Goal: Information Seeking & Learning: Learn about a topic

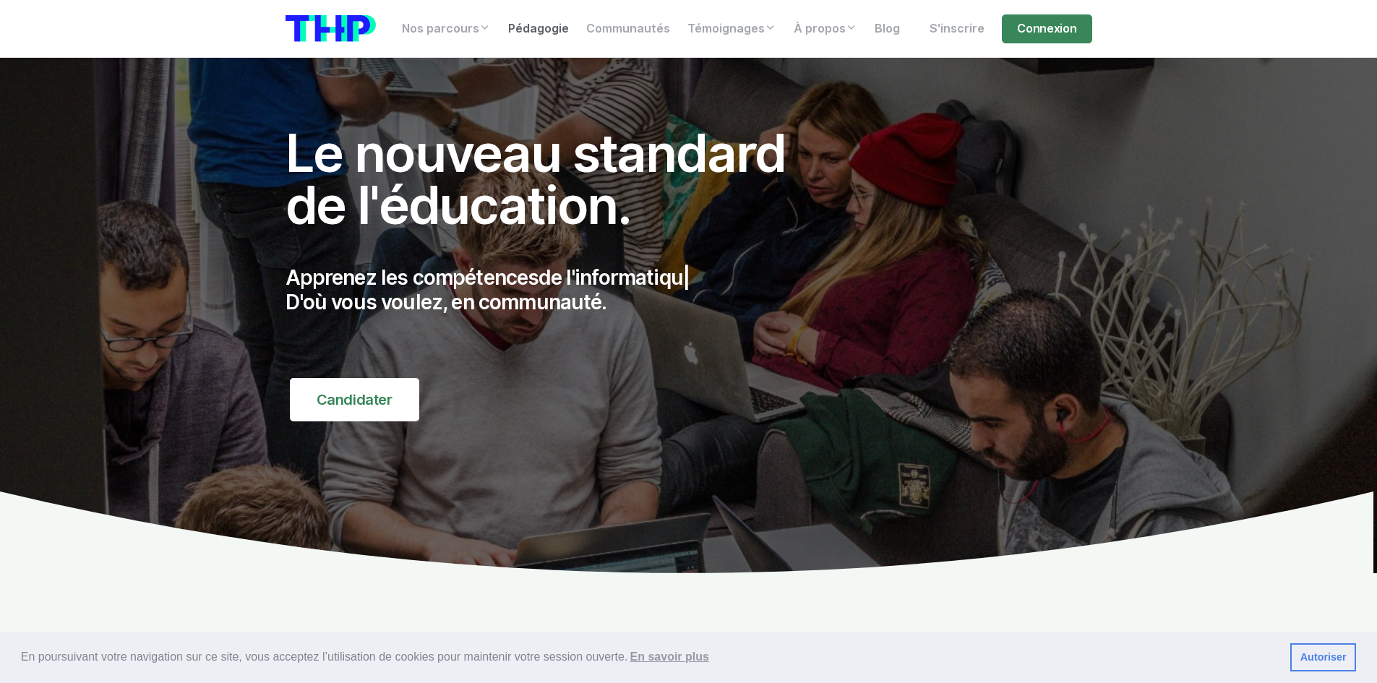
click at [511, 33] on link "Pédagogie" at bounding box center [539, 28] width 78 height 29
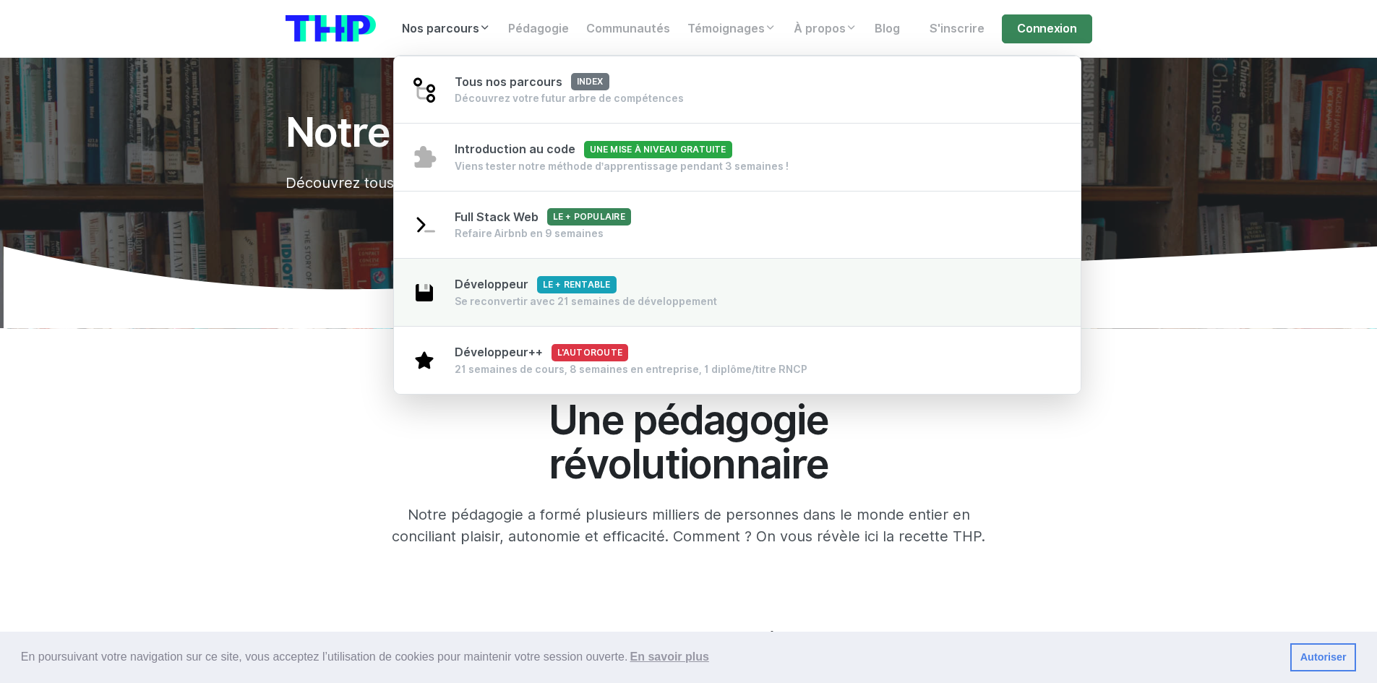
click at [497, 293] on div "Développeur Le + rentable Se reconvertir avec 21 semaines de développement" at bounding box center [586, 292] width 262 height 33
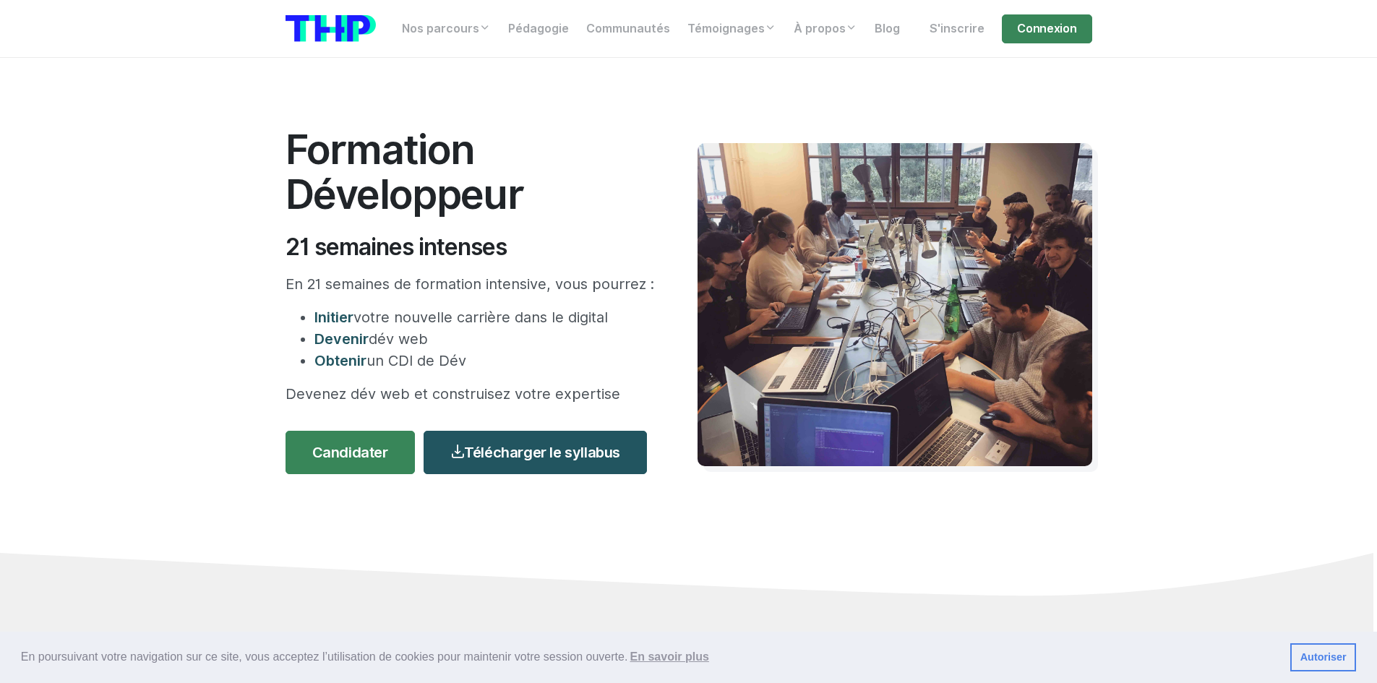
click at [1295, 155] on section "Formation Développeur 21 semaines intenses En 21 semaines de formation intensiv…" at bounding box center [688, 346] width 1377 height 577
drag, startPoint x: 314, startPoint y: 357, endPoint x: 484, endPoint y: 351, distance: 170.0
click at [484, 351] on li "Obtenir un CDI de Dév" at bounding box center [484, 361] width 340 height 22
drag, startPoint x: 314, startPoint y: 336, endPoint x: 429, endPoint y: 337, distance: 114.2
click at [429, 337] on li "Devenir dév web" at bounding box center [484, 339] width 340 height 22
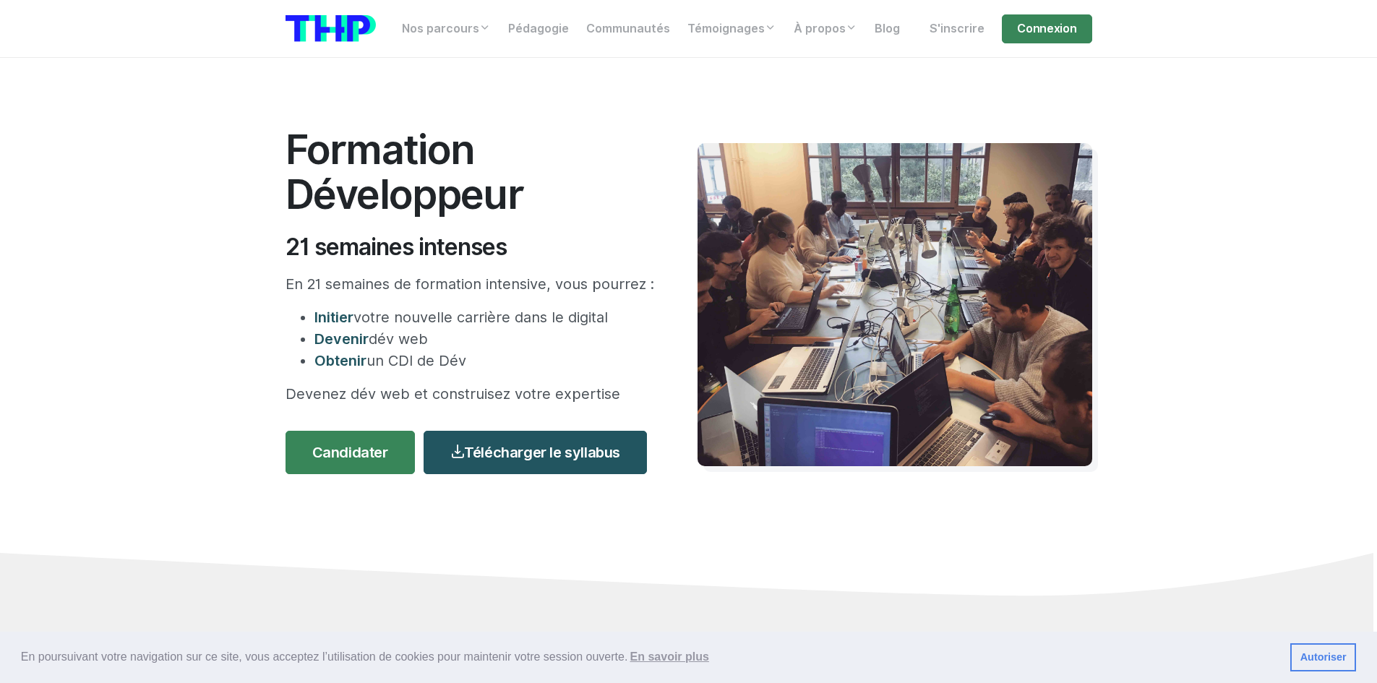
drag, startPoint x: 314, startPoint y: 314, endPoint x: 612, endPoint y: 325, distance: 298.8
click at [612, 325] on li "Initier votre nouvelle carrière dans le digital" at bounding box center [484, 318] width 340 height 22
drag, startPoint x: 651, startPoint y: 283, endPoint x: 279, endPoint y: 285, distance: 372.3
click at [279, 285] on div "Formation Développeur 21 semaines intenses En 21 semaines de formation intensiv…" at bounding box center [483, 305] width 412 height 356
click at [1227, 402] on section "Formation Développeur 21 semaines intenses En 21 semaines de formation intensiv…" at bounding box center [688, 346] width 1377 height 577
